Goal: Task Accomplishment & Management: Complete application form

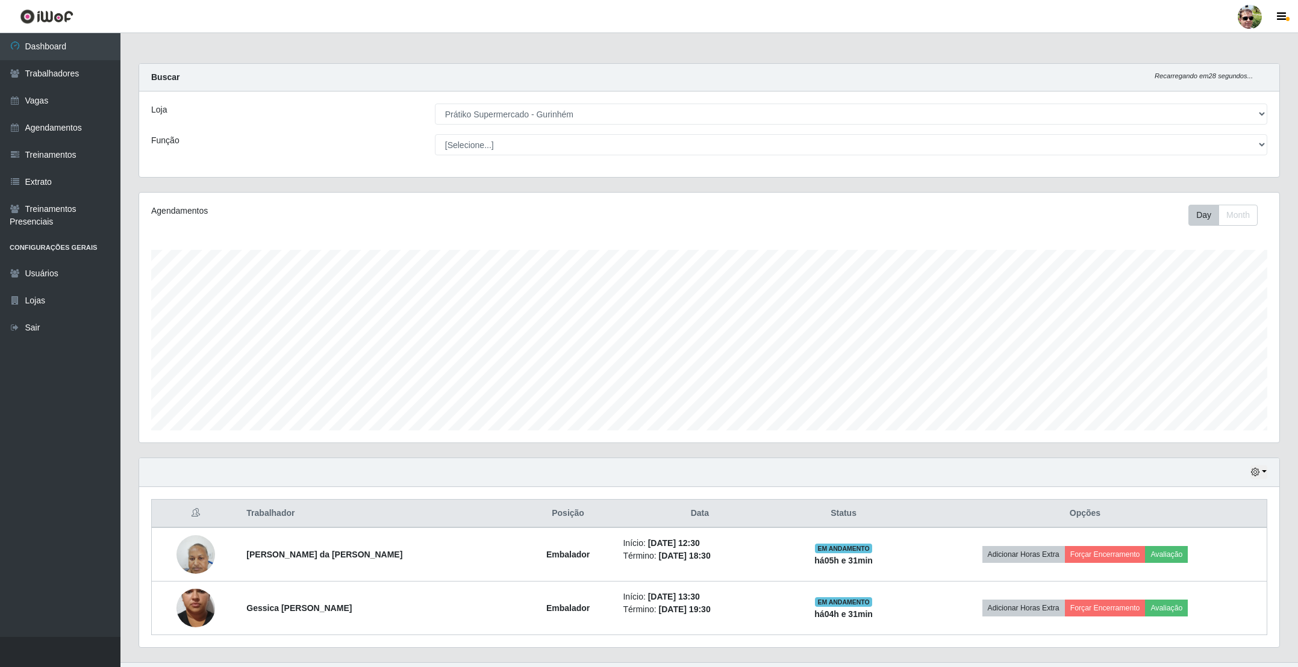
select select "176"
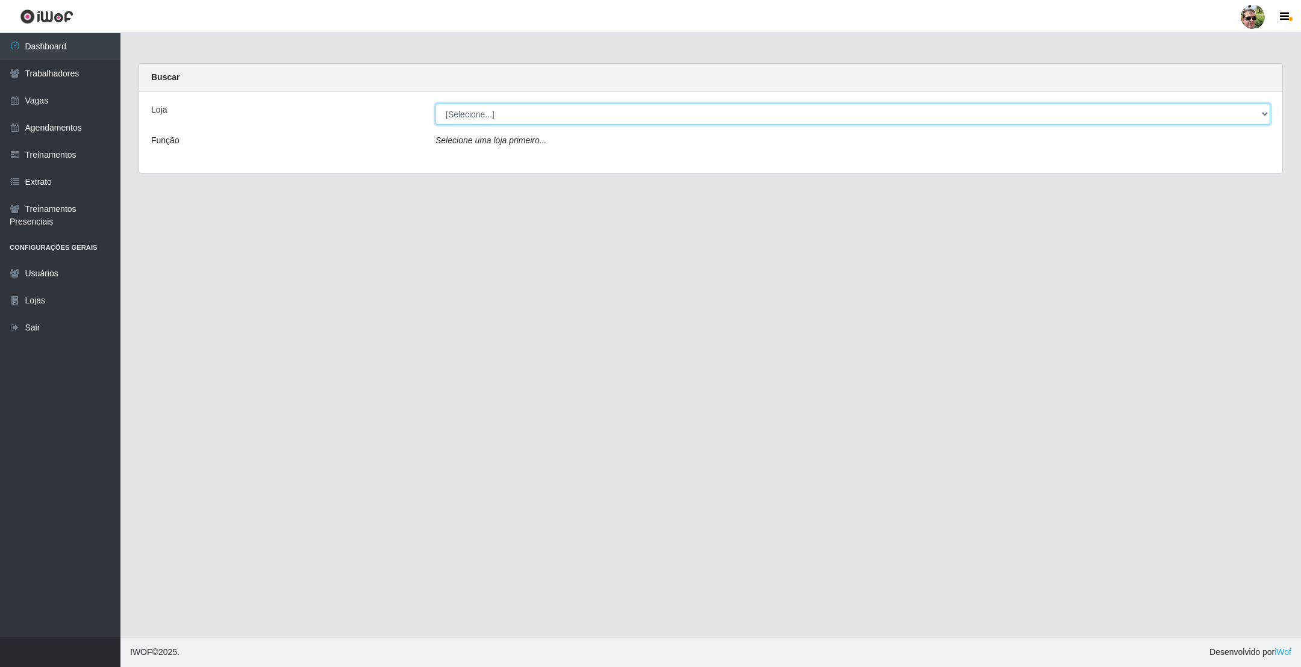
click at [559, 114] on select "[Selecione...] [PERSON_NAME] Supermercado - Gurinhém" at bounding box center [852, 114] width 835 height 21
select select "176"
click at [435, 104] on select "[Selecione...] [PERSON_NAME] Supermercado - Gurinhém" at bounding box center [852, 114] width 835 height 21
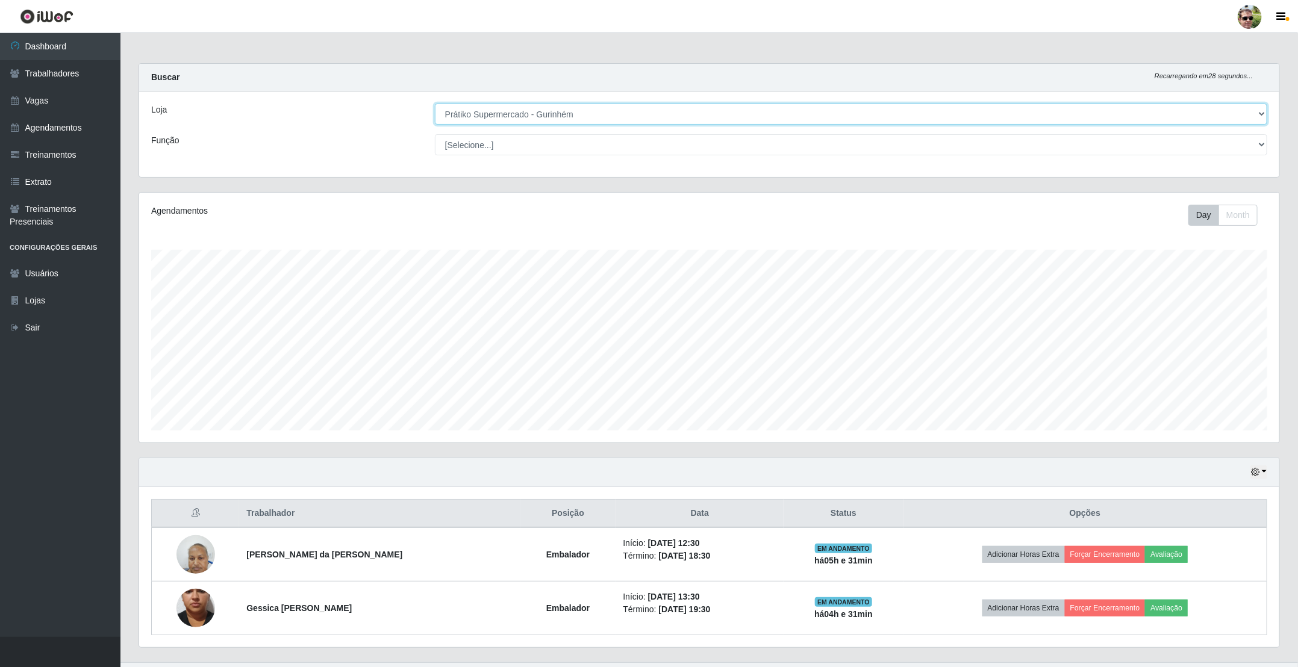
scroll to position [251, 1139]
click at [604, 67] on div "Buscar Recarregando em 28 segundos..." at bounding box center [709, 78] width 1140 height 28
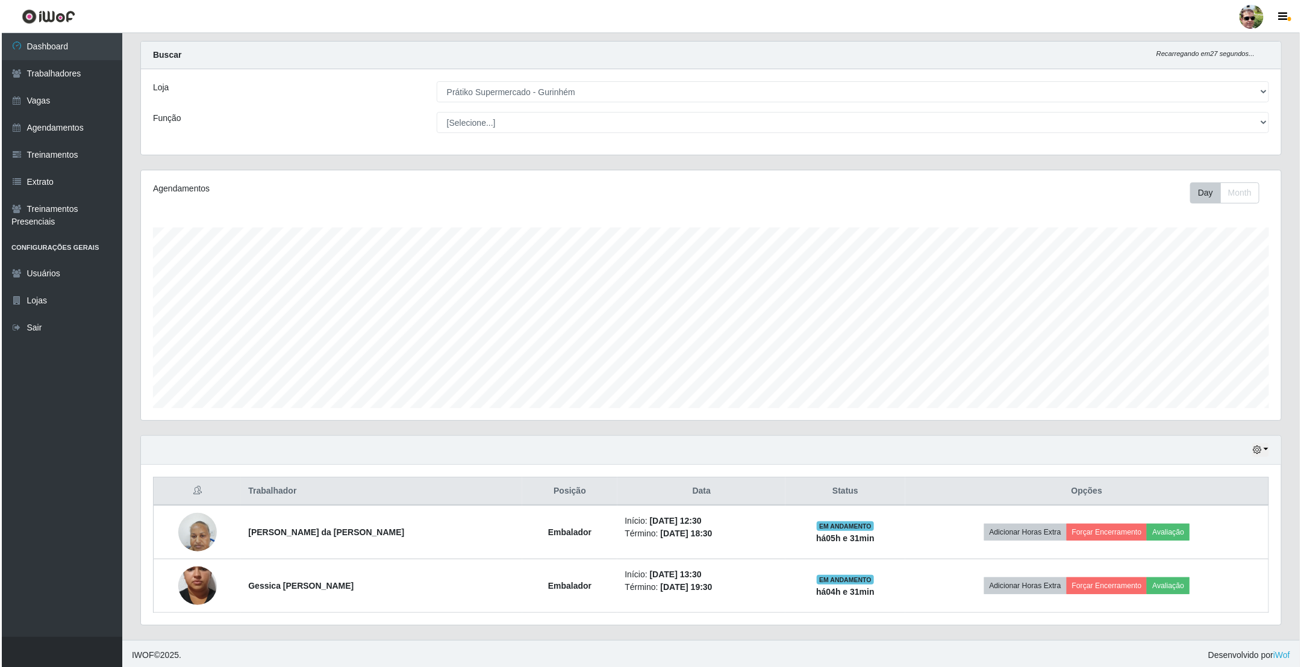
scroll to position [29, 0]
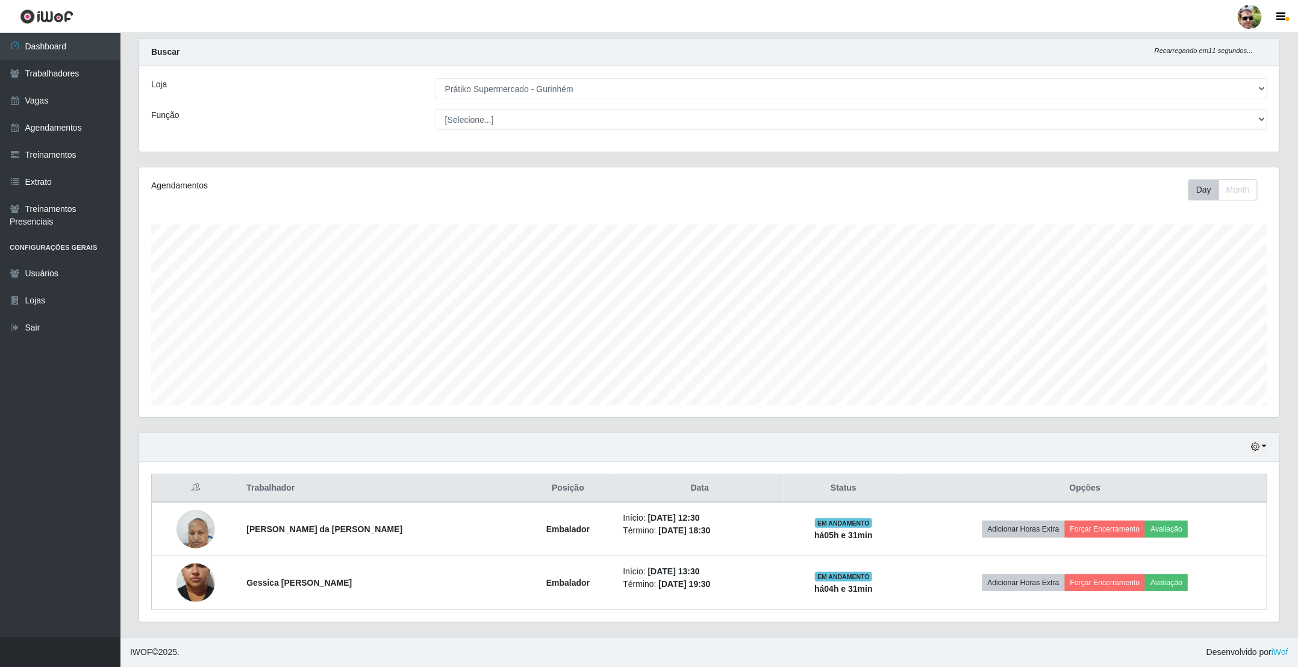
click at [609, 39] on div "Buscar Recarregando em 11 segundos..." at bounding box center [709, 53] width 1140 height 28
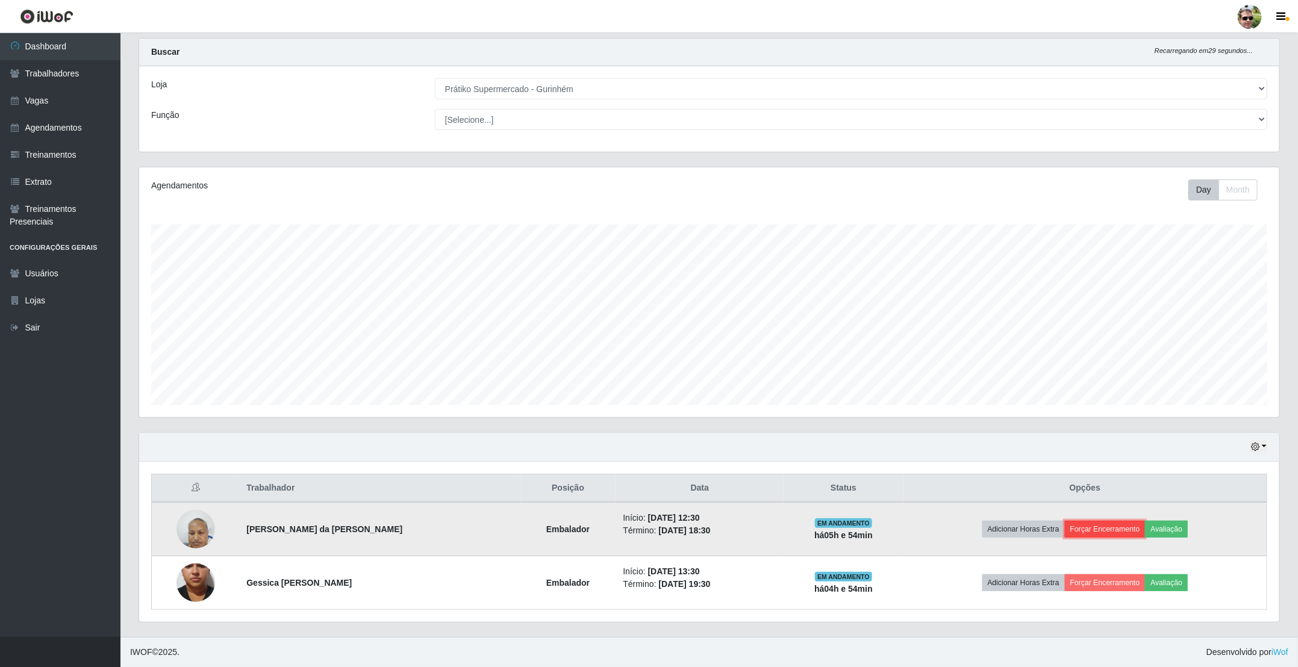
click at [1097, 530] on button "Forçar Encerramento" at bounding box center [1105, 529] width 81 height 17
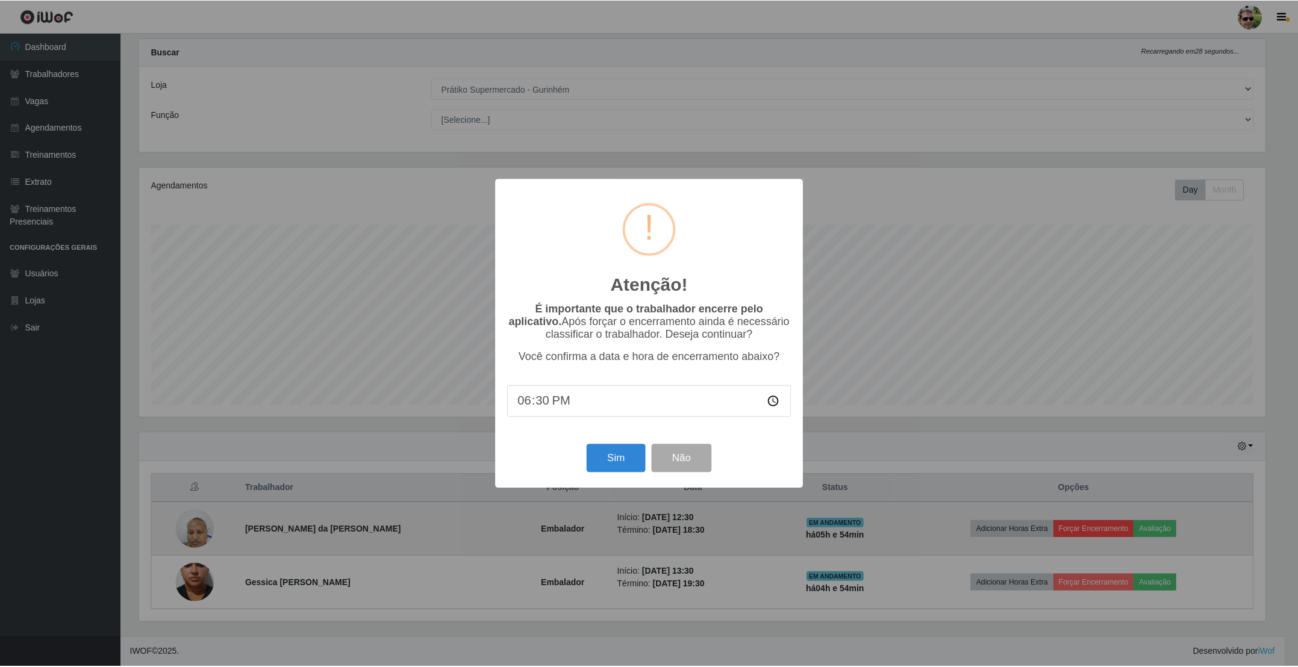
scroll to position [251, 1129]
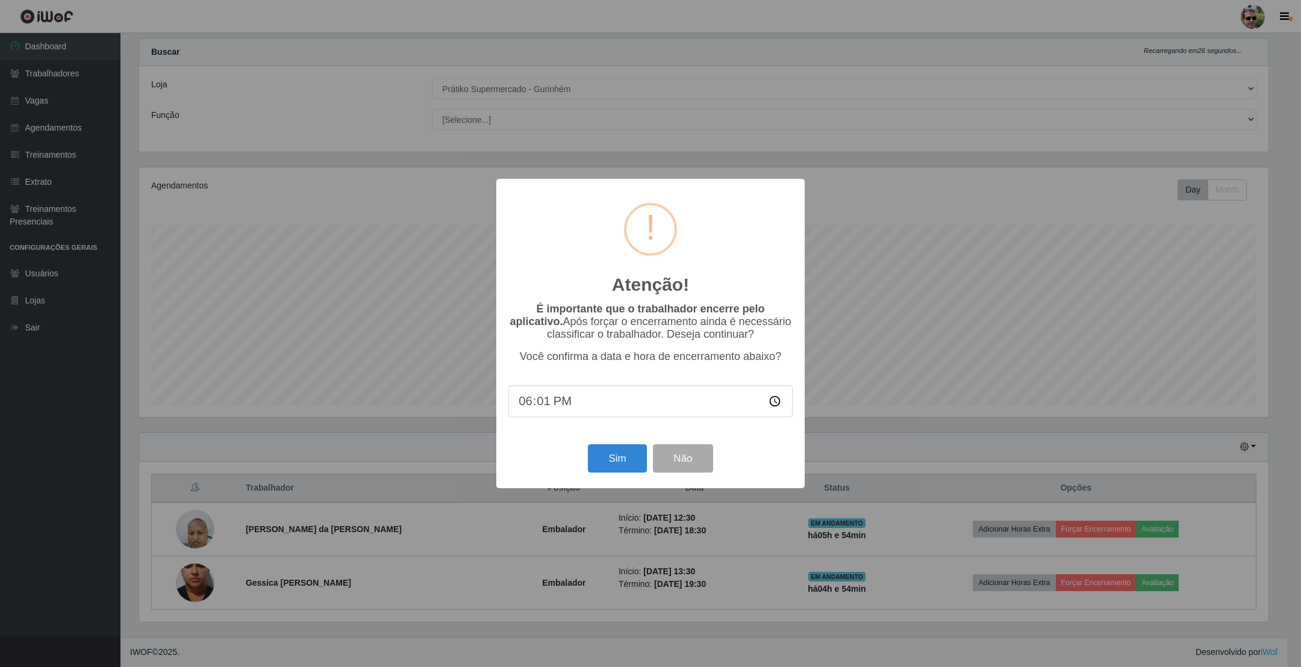
type input "18:15"
click at [618, 465] on button "Sim" at bounding box center [617, 458] width 58 height 28
click at [618, 465] on div "Atenção! × É importante que o trabalhador encerre pelo aplicativo. Após forçar …" at bounding box center [650, 333] width 1301 height 667
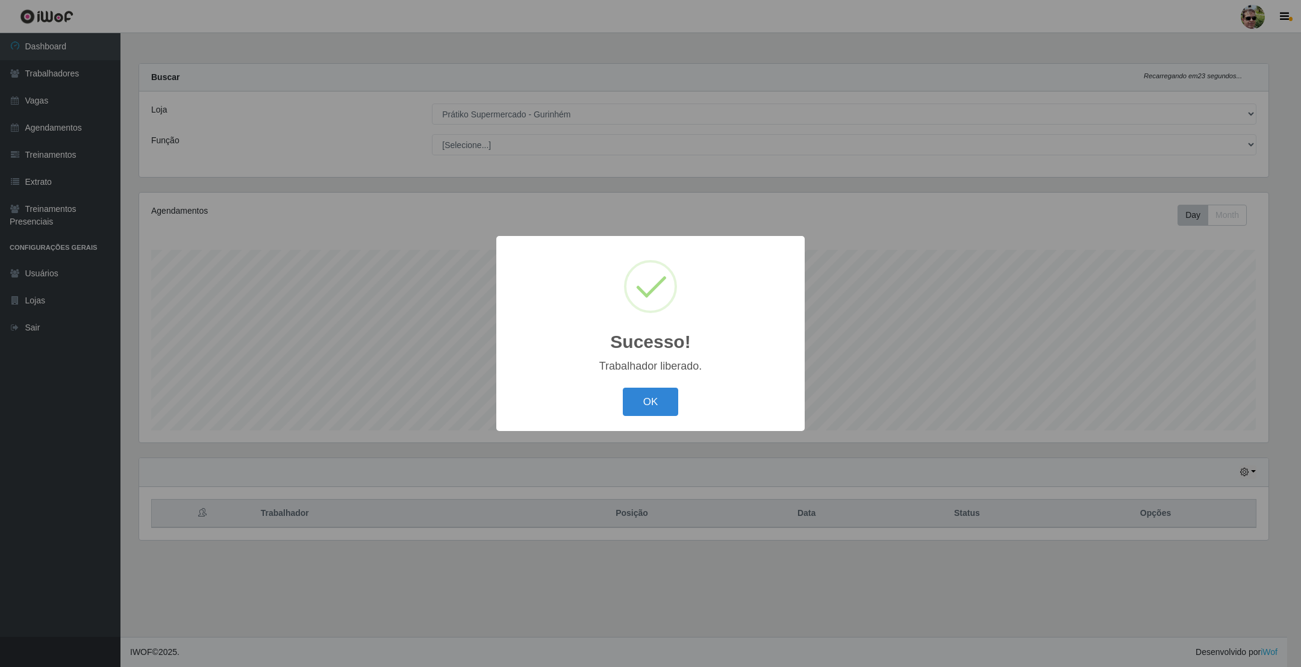
click at [623, 388] on button "OK" at bounding box center [651, 402] width 56 height 28
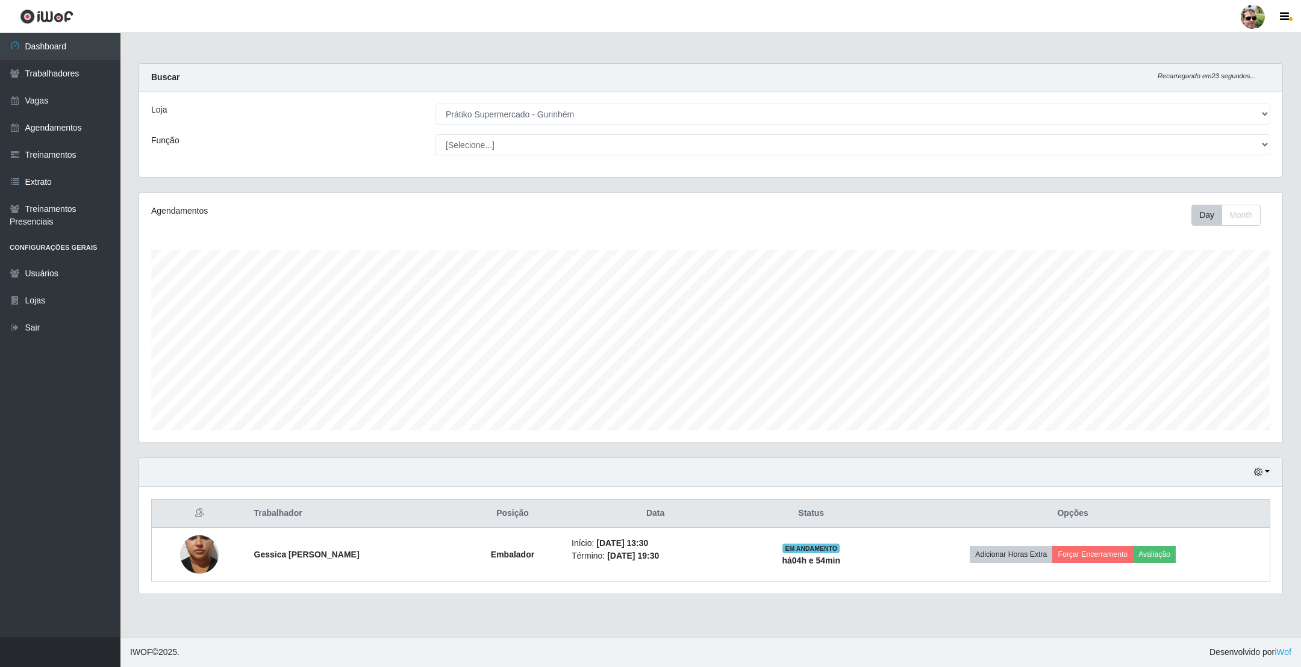
scroll to position [251, 1142]
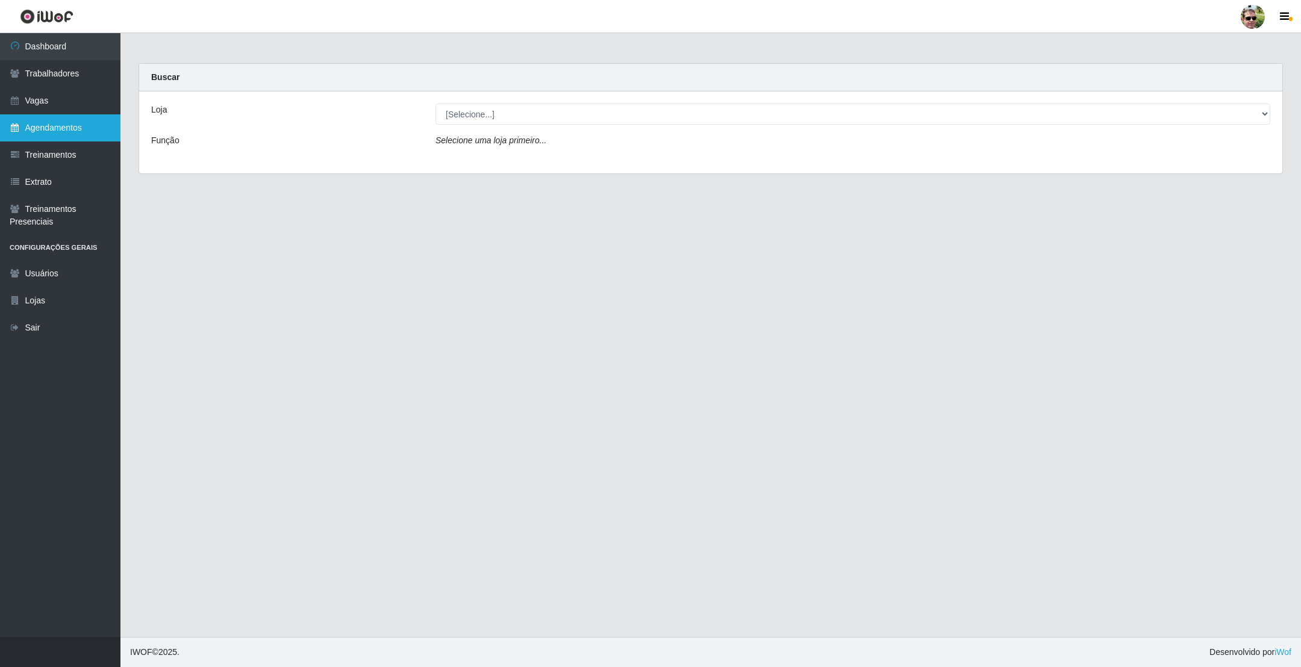
click at [74, 123] on link "Agendamentos" at bounding box center [60, 127] width 120 height 27
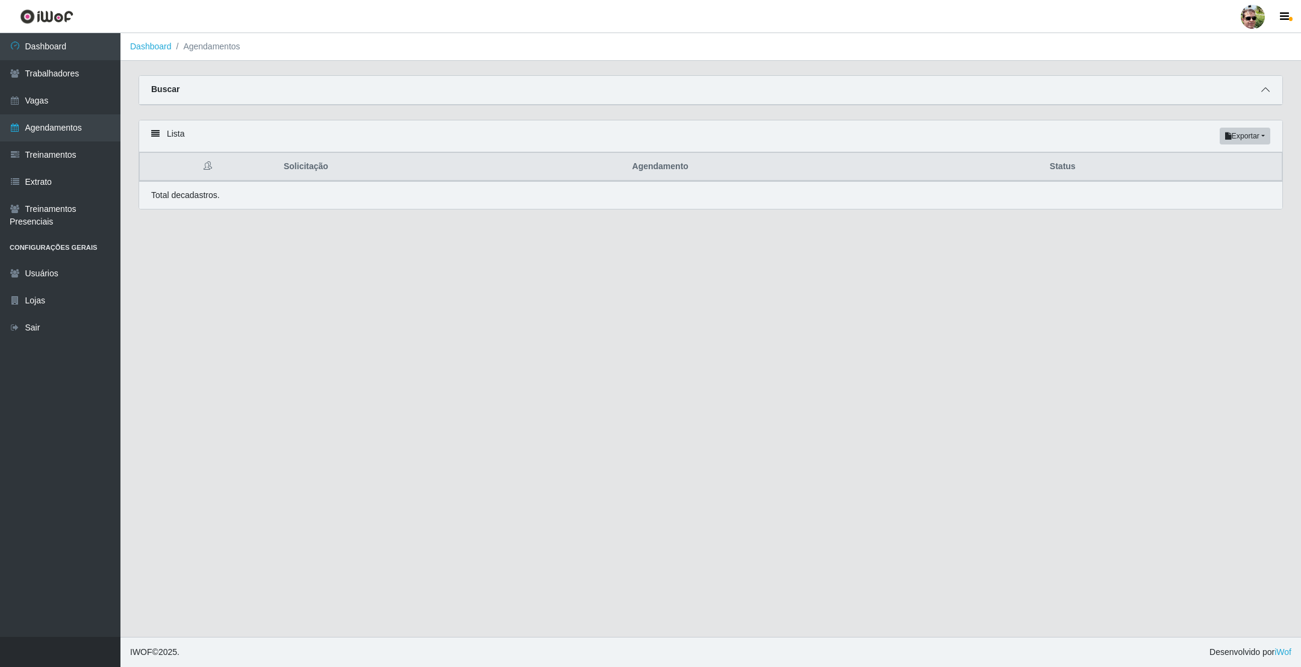
click at [1265, 83] on span at bounding box center [1265, 90] width 14 height 14
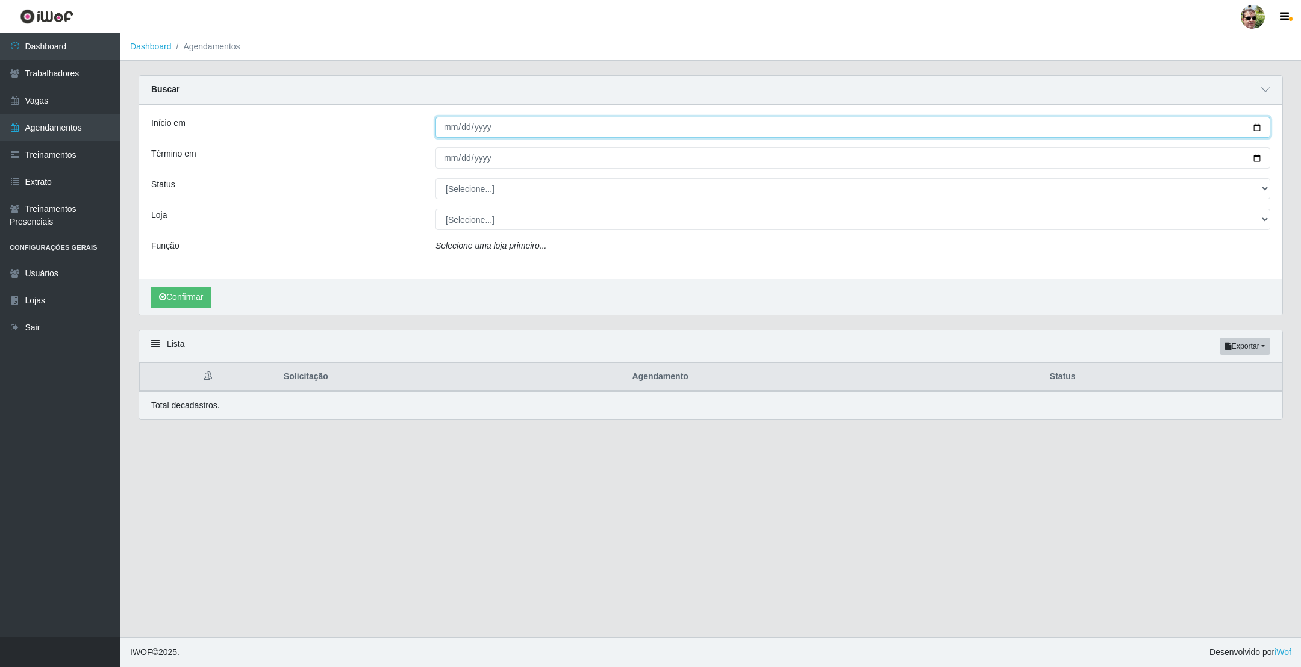
click at [1258, 123] on input "Início em" at bounding box center [852, 127] width 835 height 21
type input "2025-08-24"
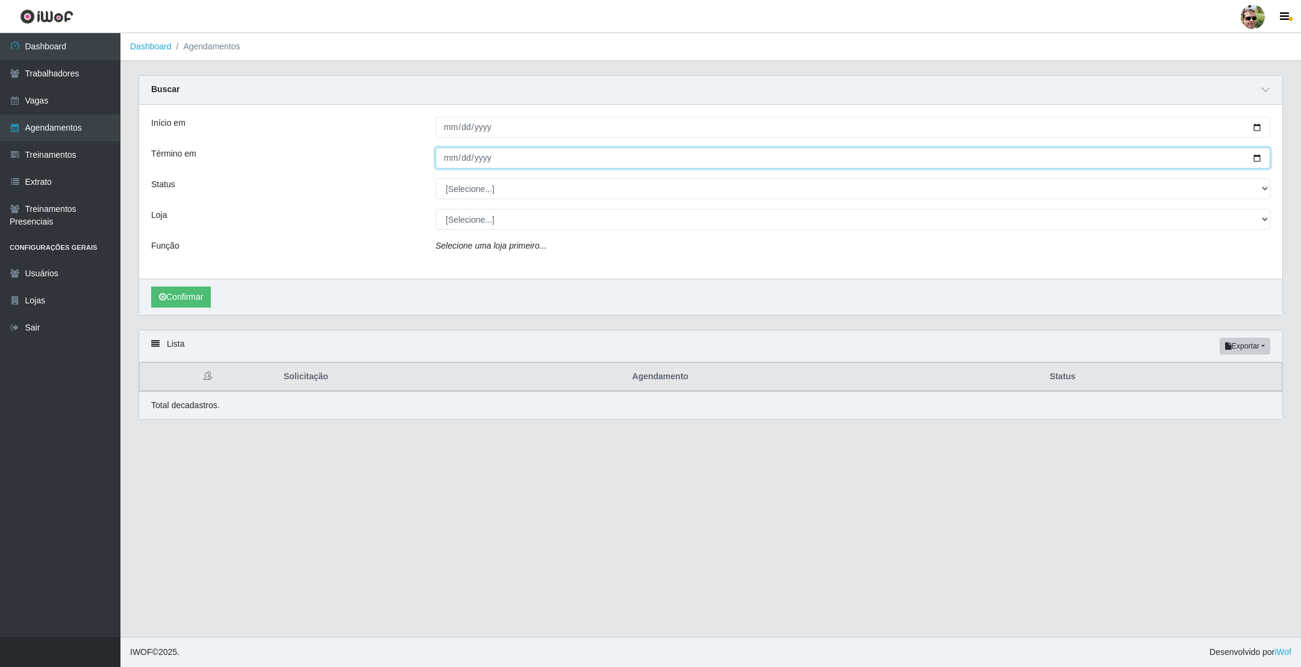
click at [1255, 159] on input "Término em" at bounding box center [852, 158] width 835 height 21
type input "2025-08-24"
click at [497, 184] on select "[Selecione...] AGENDADO AGUARDANDO LIBERAR EM ANDAMENTO EM REVISÃO FINALIZADO C…" at bounding box center [852, 188] width 835 height 21
select select "AGENDADO"
click at [435, 179] on select "[Selecione...] AGENDADO AGUARDANDO LIBERAR EM ANDAMENTO EM REVISÃO FINALIZADO C…" at bounding box center [852, 188] width 835 height 21
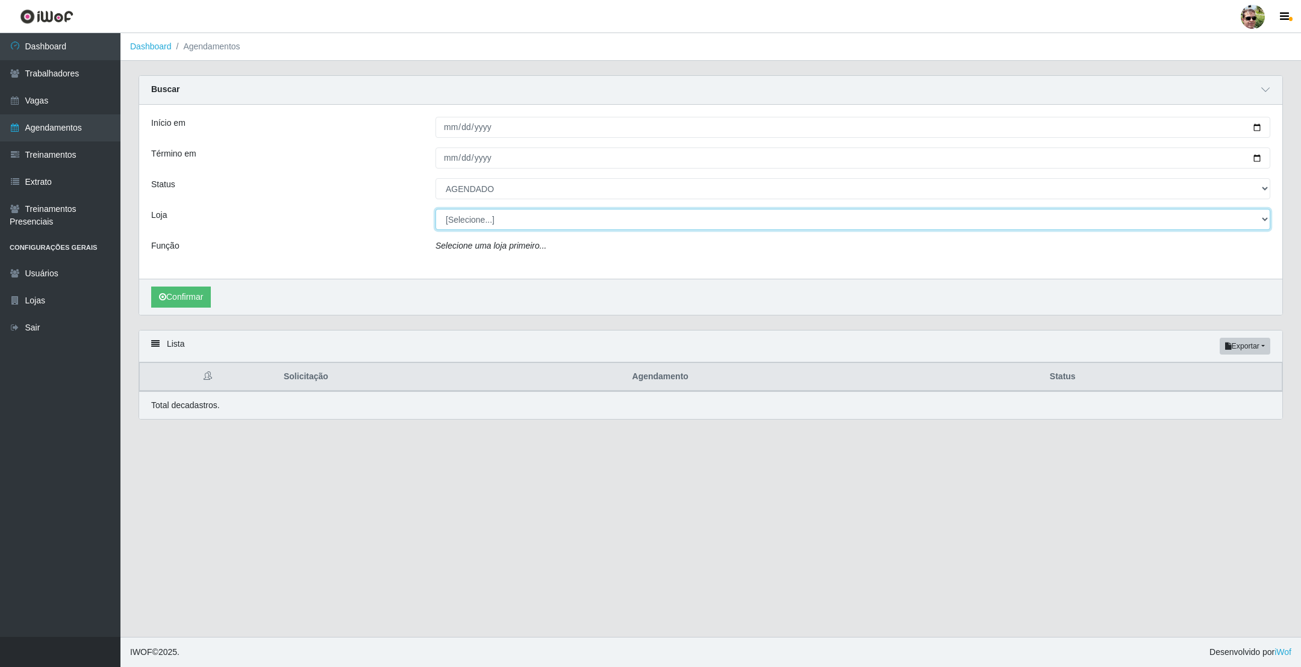
click at [497, 222] on select "[Selecione...] Prátiko Supermercado - Gurinhém" at bounding box center [852, 219] width 835 height 21
select select "176"
click at [435, 210] on select "[Selecione...] Prátiko Supermercado - Gurinhém" at bounding box center [852, 219] width 835 height 21
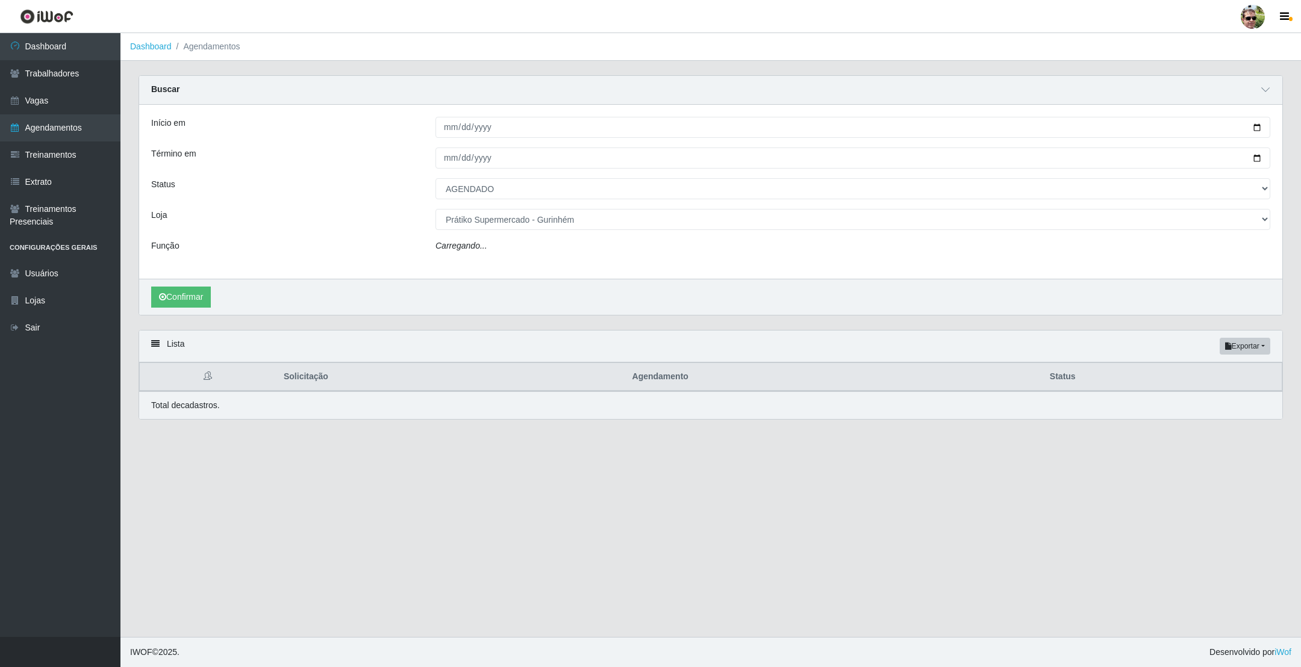
click at [496, 243] on div "Carregando..." at bounding box center [852, 248] width 853 height 17
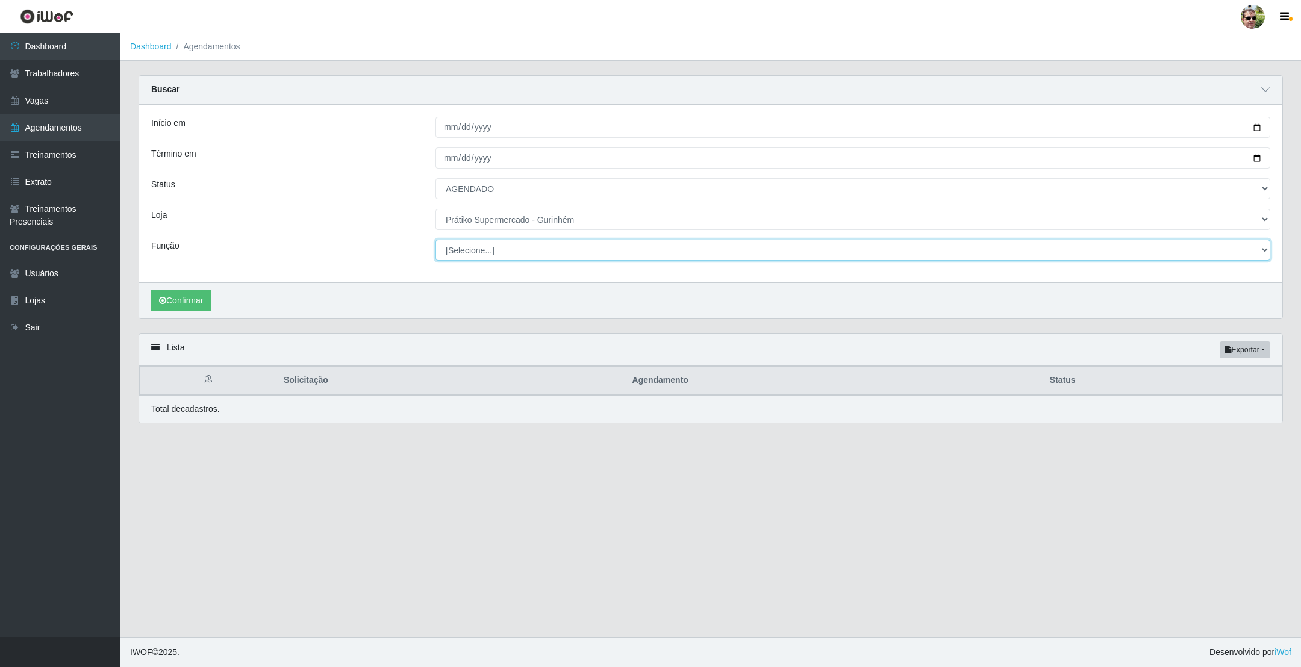
click at [495, 253] on select "[Selecione...] Auxiliar de entrega + Auxiliar de entrega ++ Embalador Embalador…" at bounding box center [852, 250] width 835 height 21
select select "1"
click at [435, 241] on select "[Selecione...] Auxiliar de entrega + Auxiliar de entrega ++ Embalador Embalador…" at bounding box center [852, 250] width 835 height 21
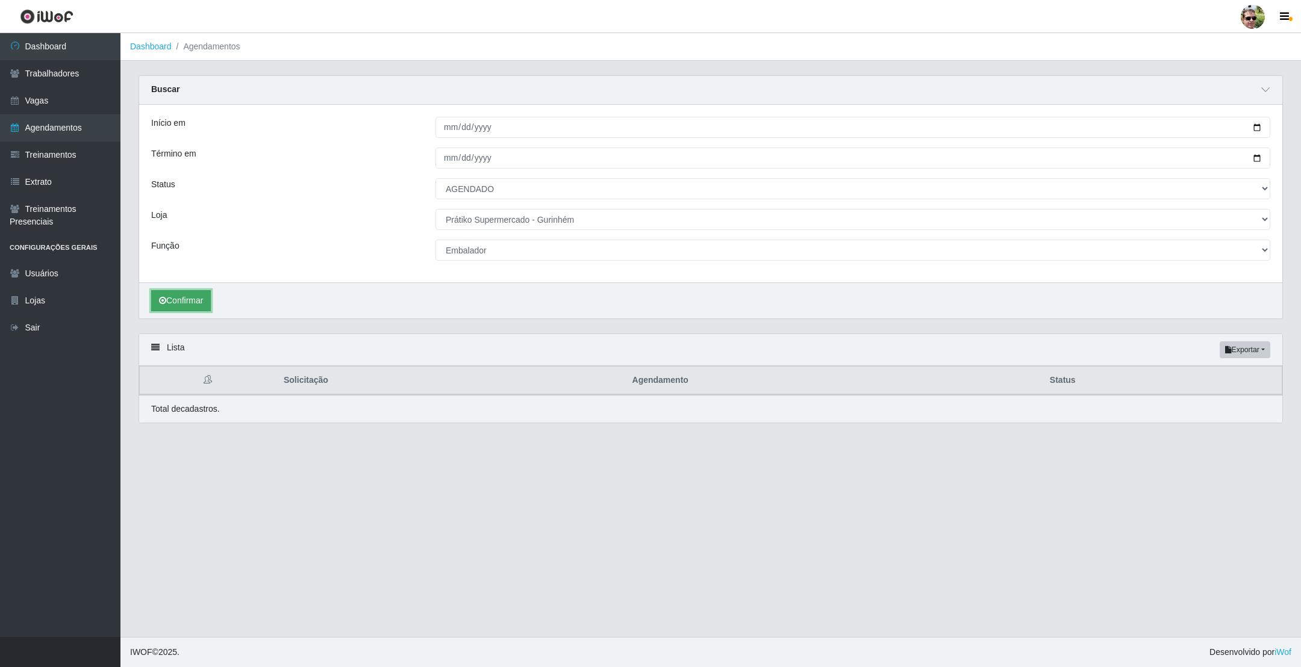
click at [181, 300] on button "Confirmar" at bounding box center [181, 300] width 60 height 21
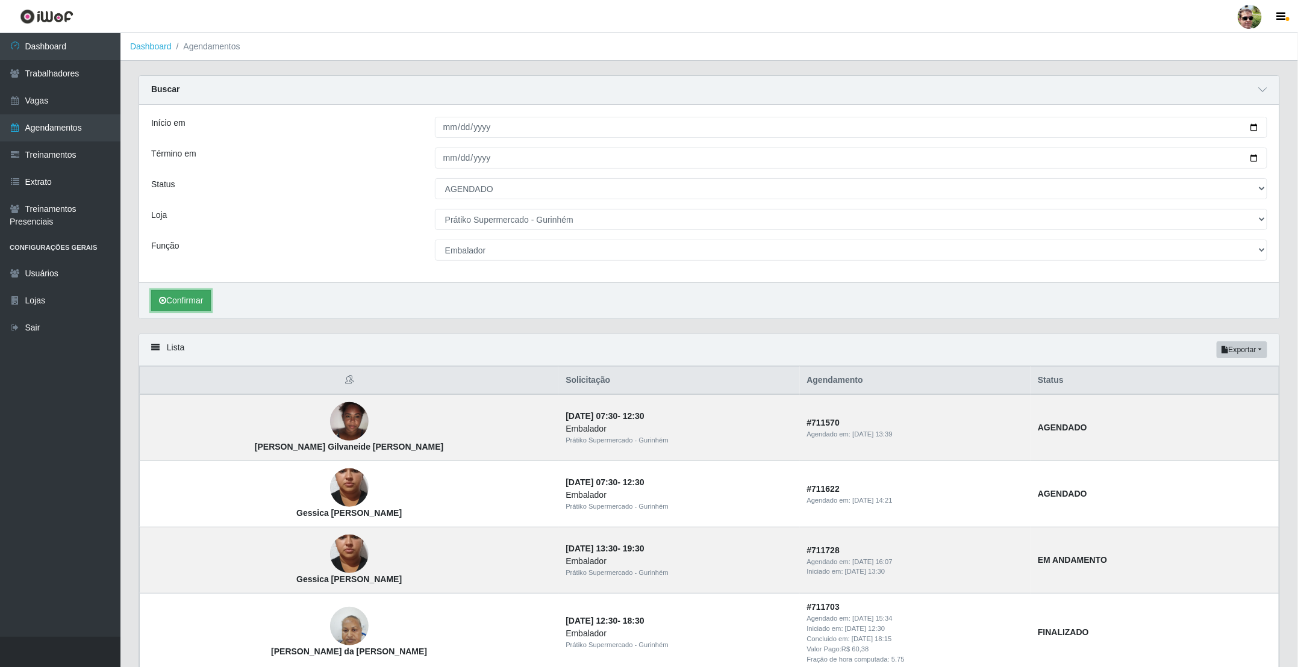
click at [186, 300] on button "Confirmar" at bounding box center [181, 300] width 60 height 21
